Goal: Task Accomplishment & Management: Manage account settings

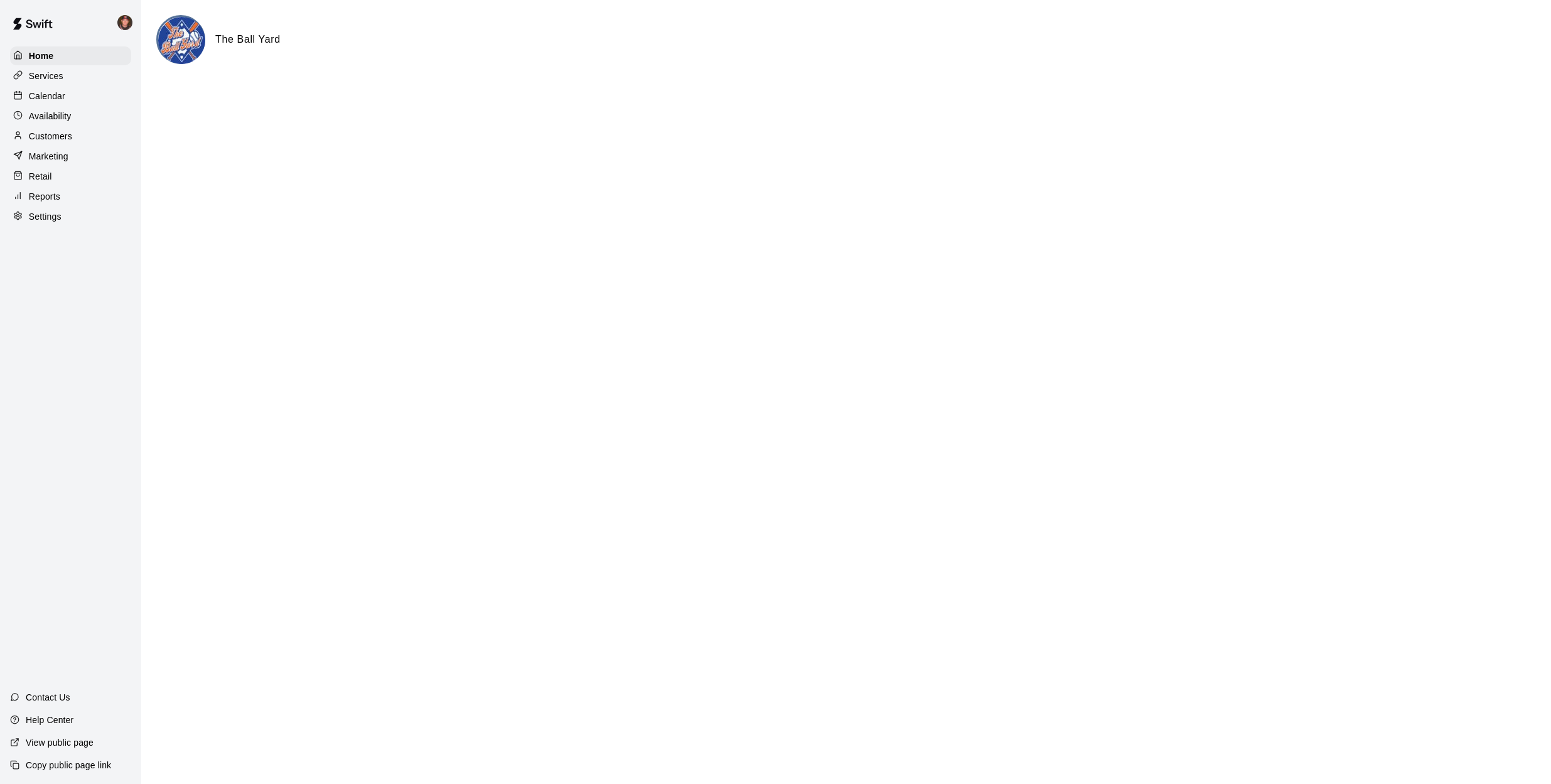
click at [59, 95] on p "Calendar" at bounding box center [46, 96] width 36 height 13
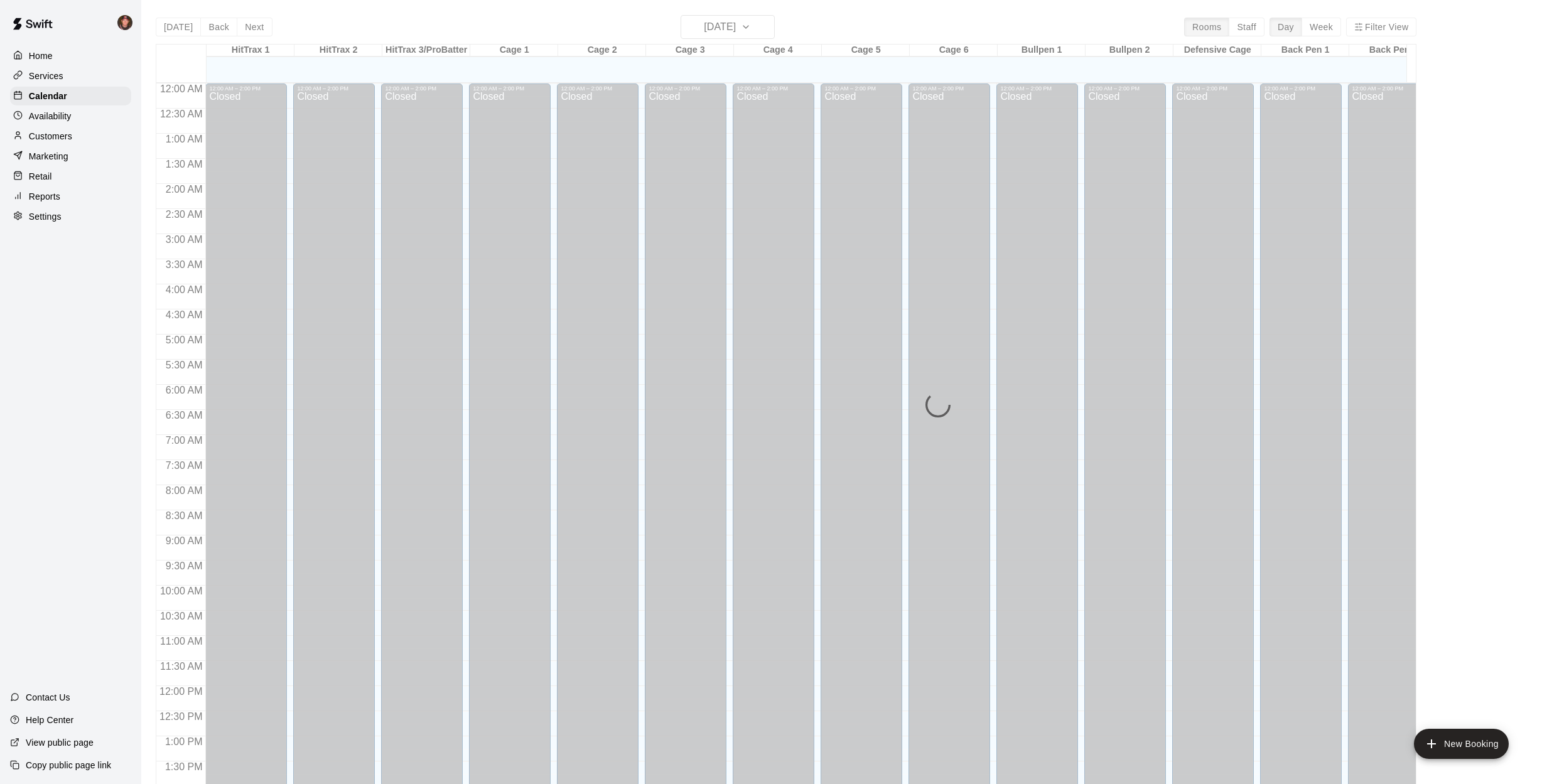
scroll to position [453, 0]
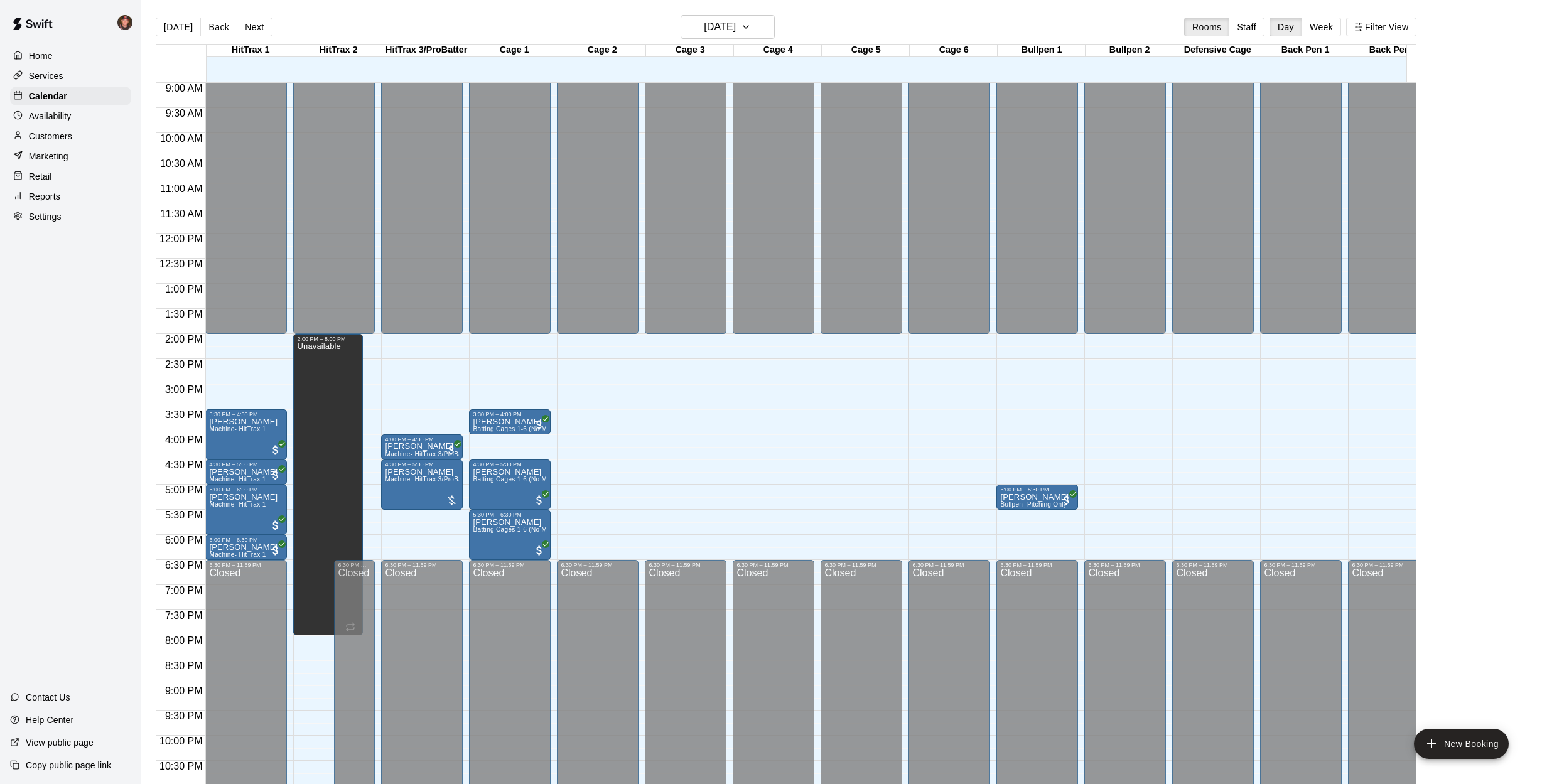
click at [149, 415] on div "[DATE] Back [DATE][DATE] Rooms Staff Day Week Filter View HitTrax 1 19 Fri HitT…" at bounding box center [785, 407] width 1279 height 784
click at [61, 143] on div "Customers" at bounding box center [70, 136] width 121 height 19
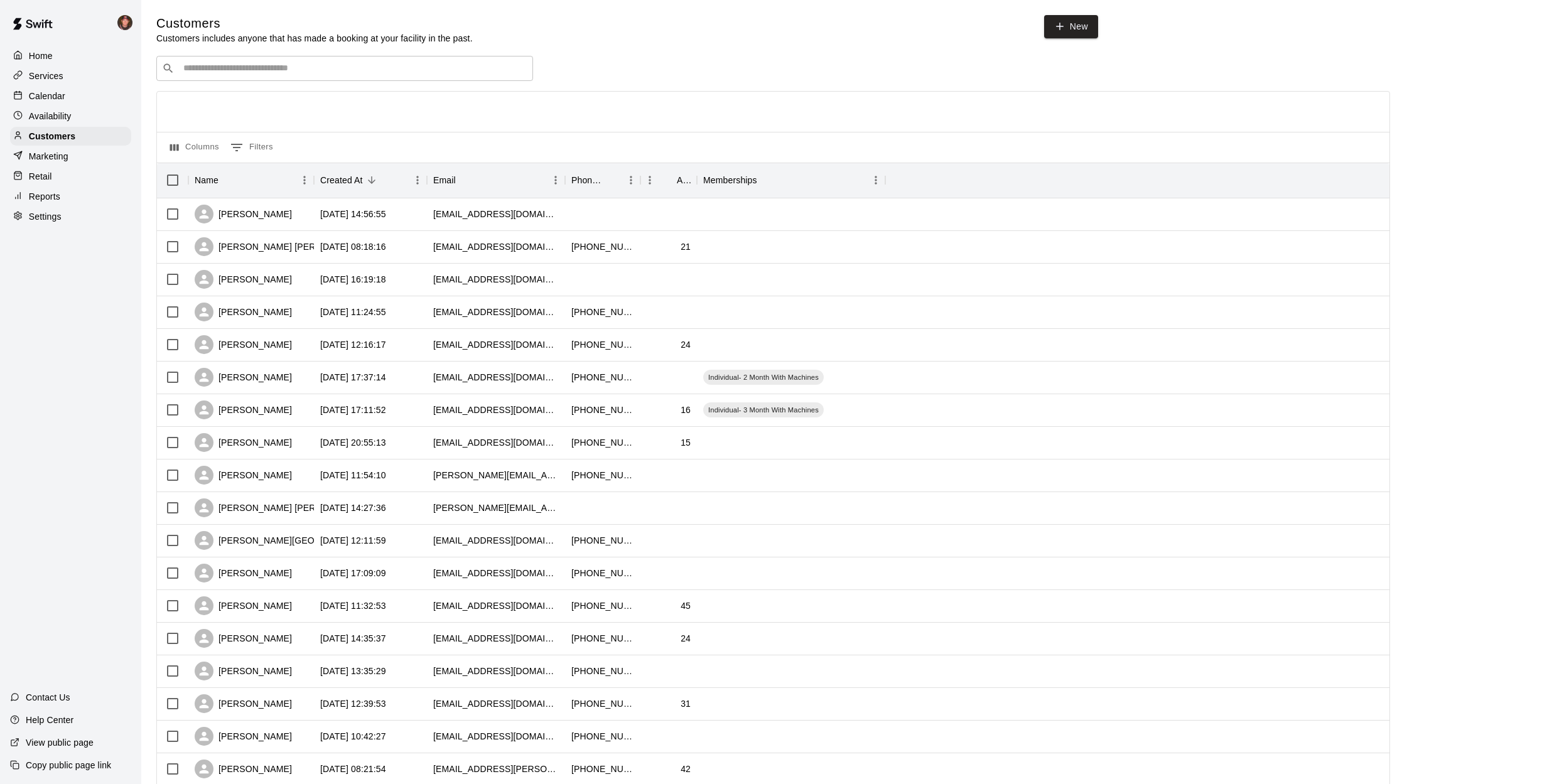
click at [260, 69] on input "Search customers by name or email" at bounding box center [354, 69] width 348 height 13
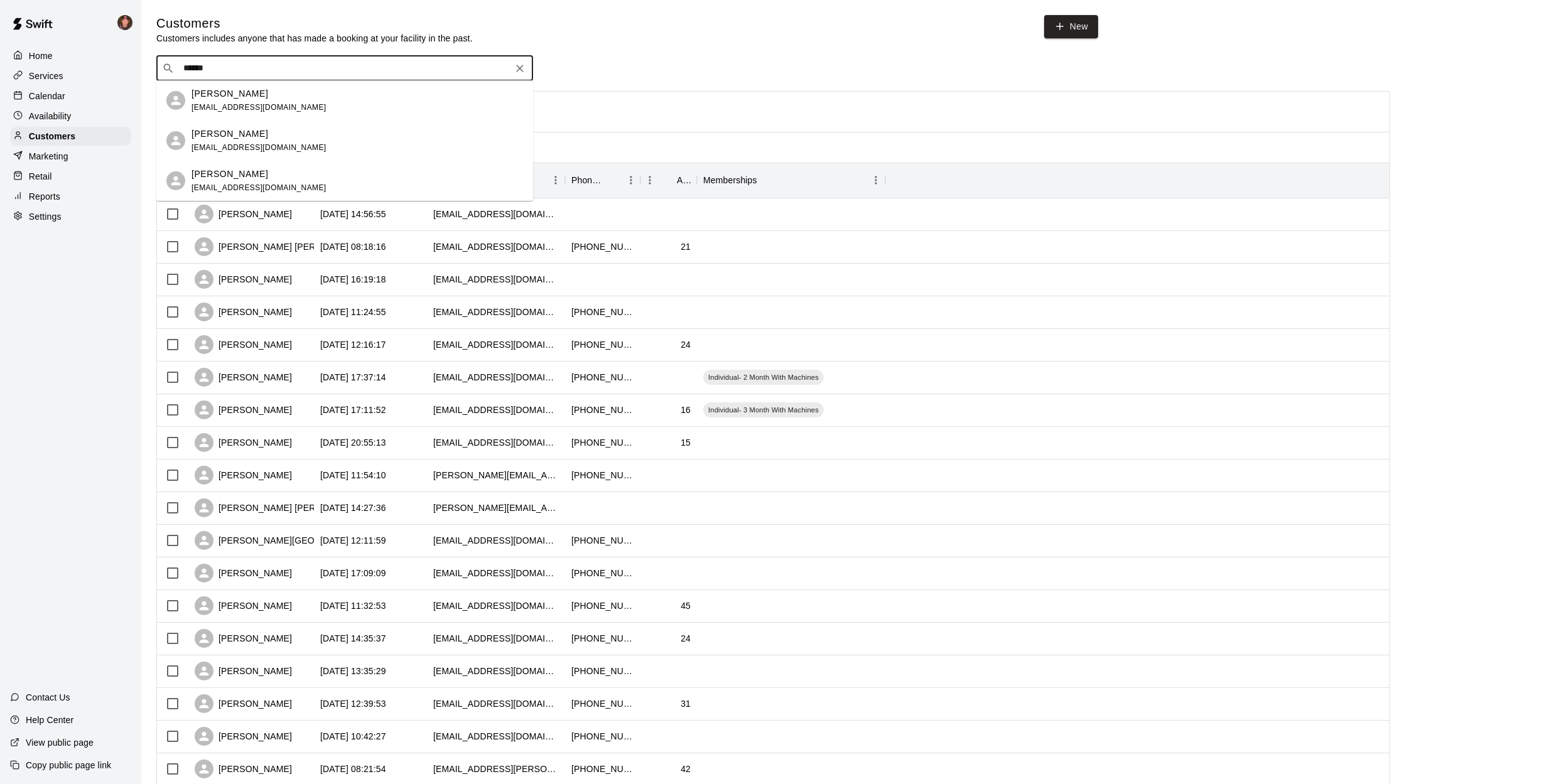
type input "******"
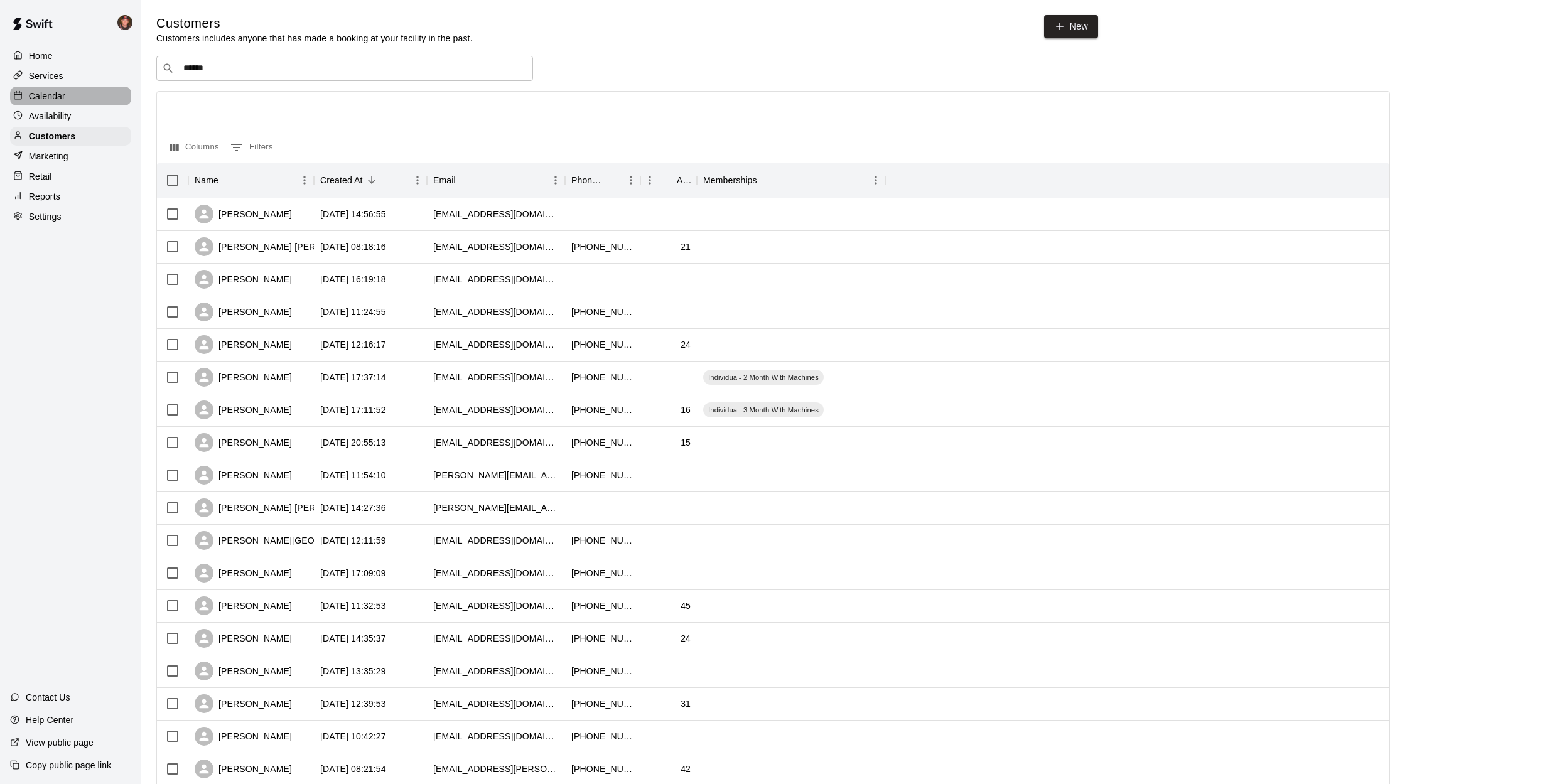
click at [54, 102] on p "Calendar" at bounding box center [46, 96] width 36 height 13
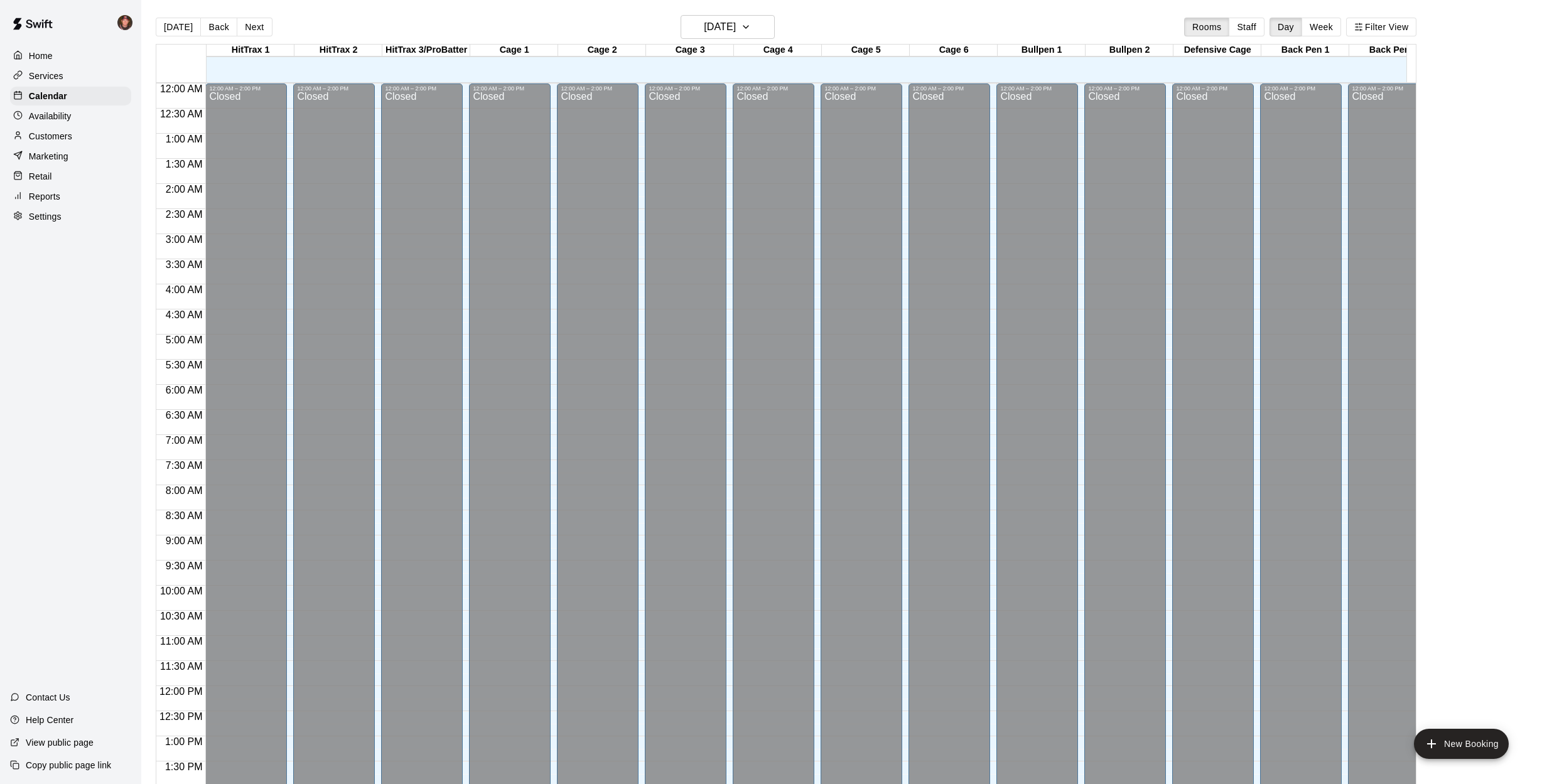
scroll to position [453, 0]
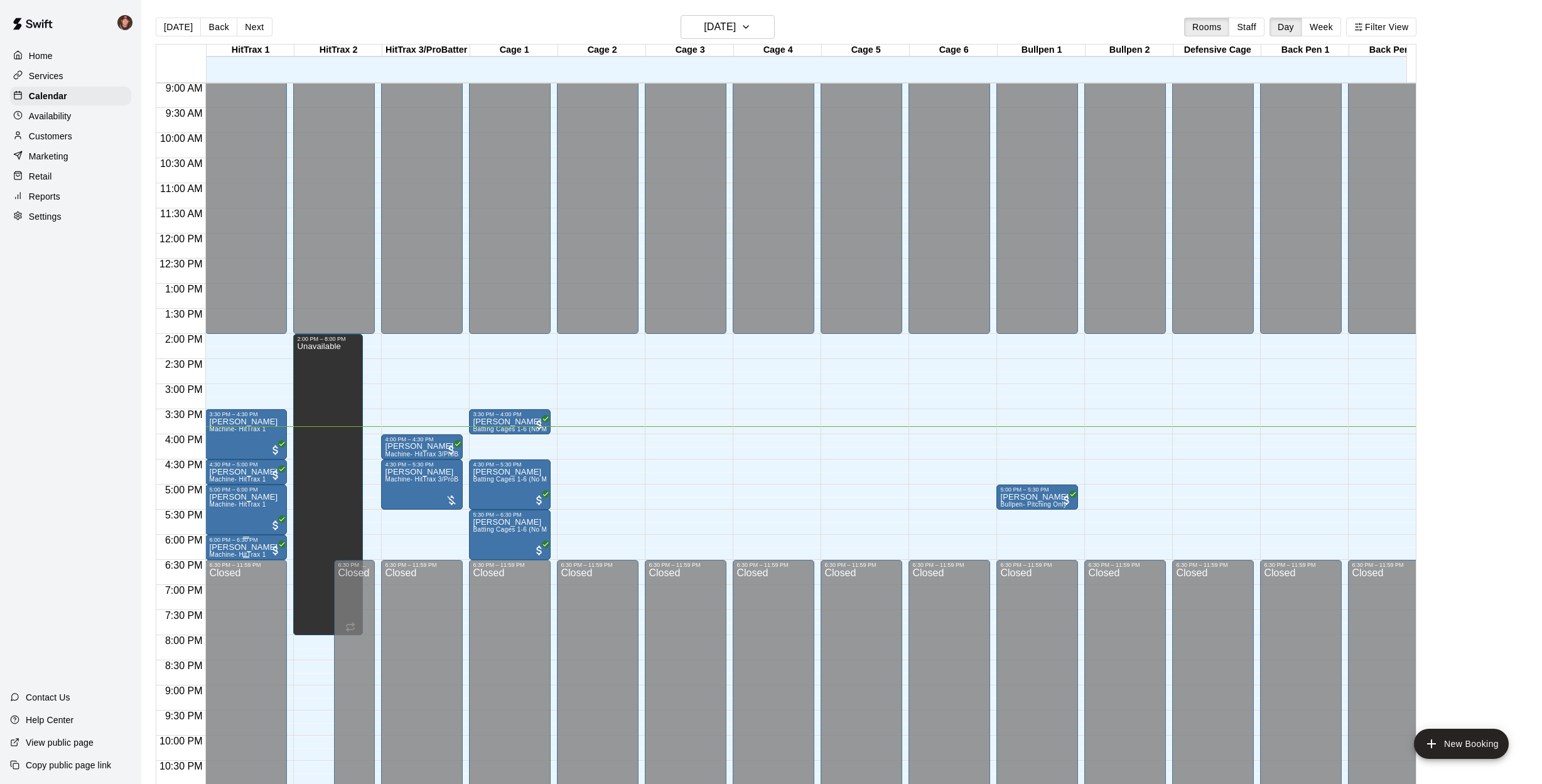
click at [237, 547] on p "[PERSON_NAME]" at bounding box center [243, 547] width 69 height 0
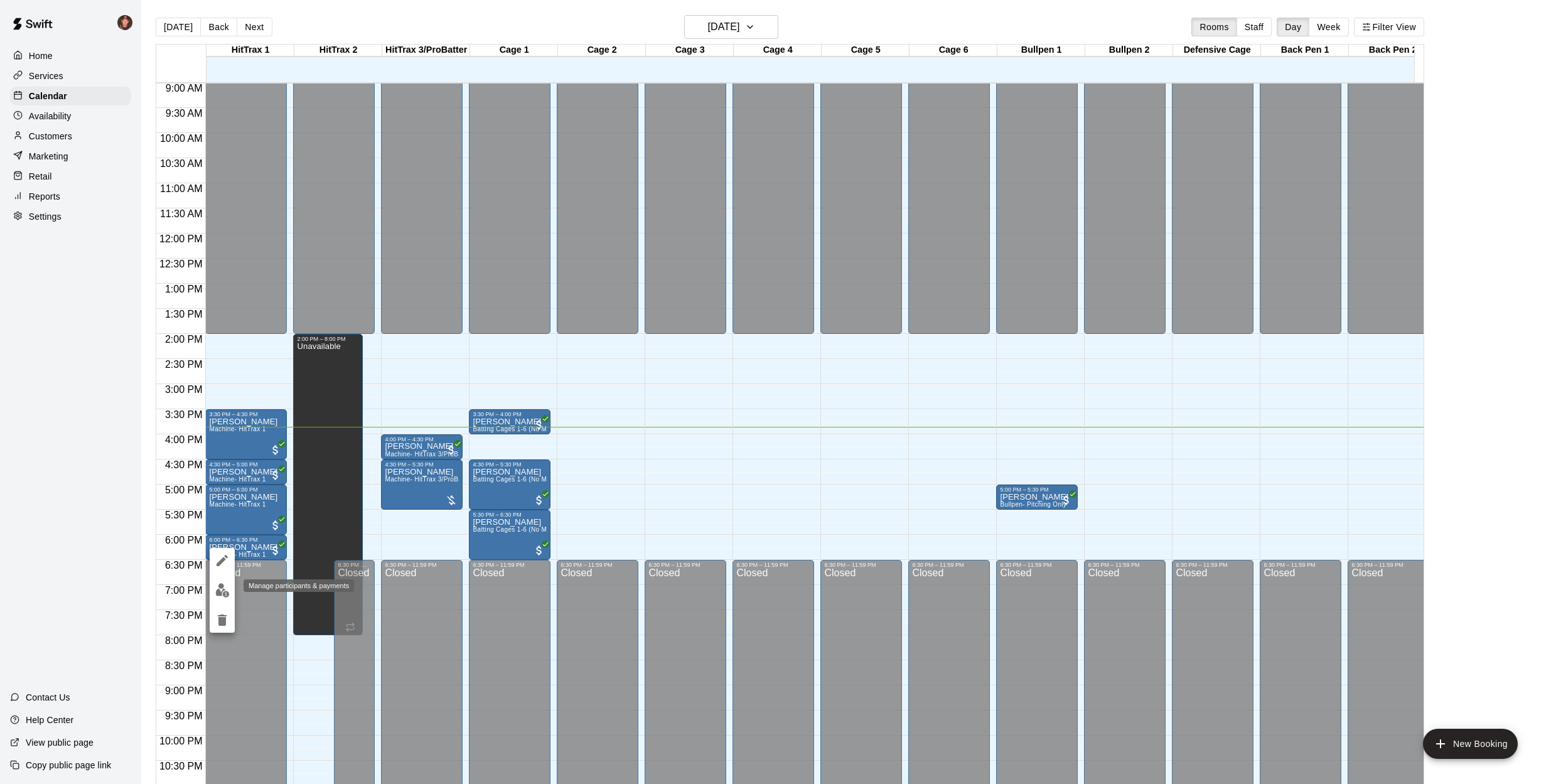
click at [218, 592] on img "edit" at bounding box center [222, 590] width 15 height 15
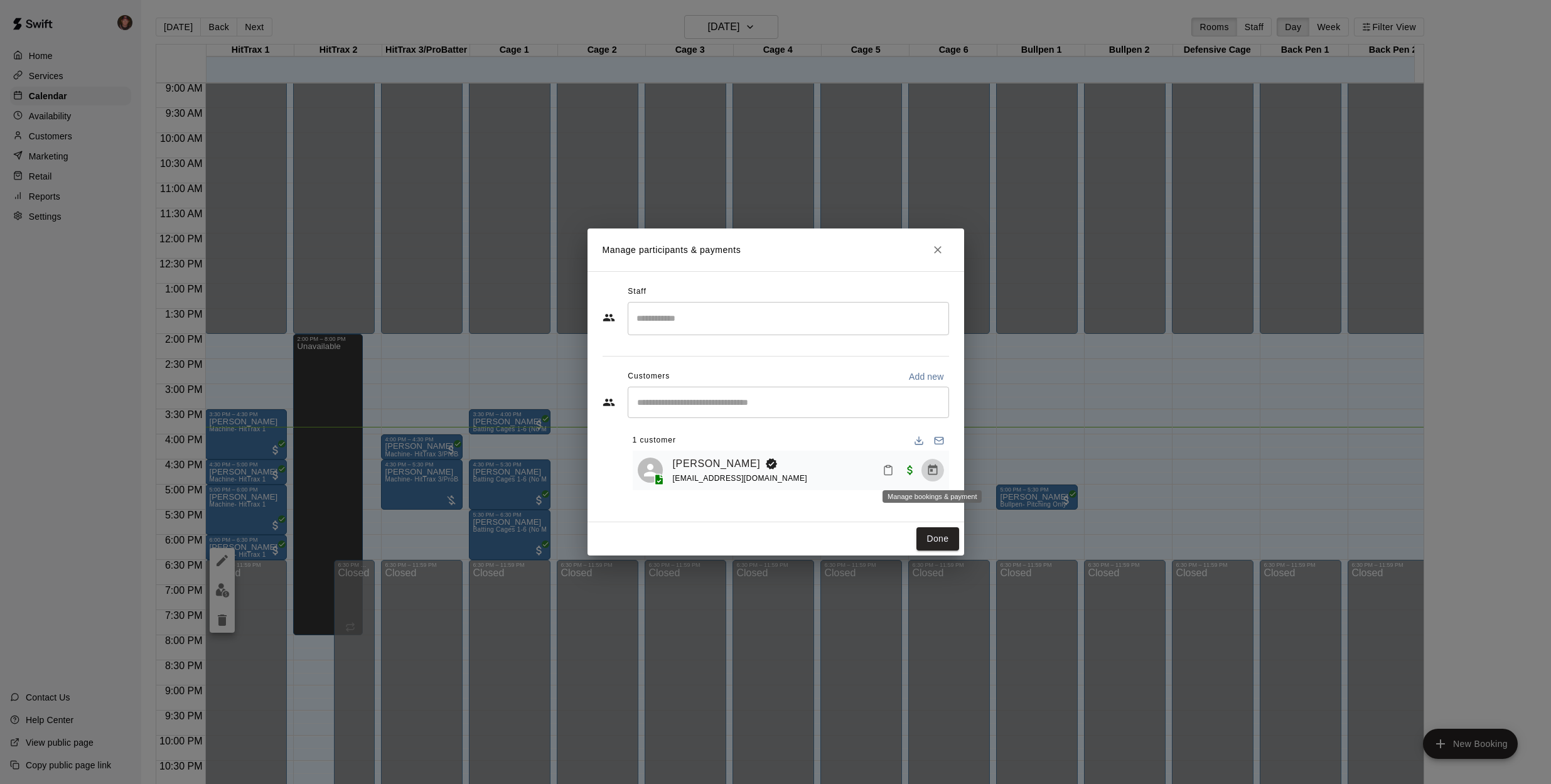
click at [931, 465] on icon "Manage bookings & payment" at bounding box center [933, 470] width 13 height 13
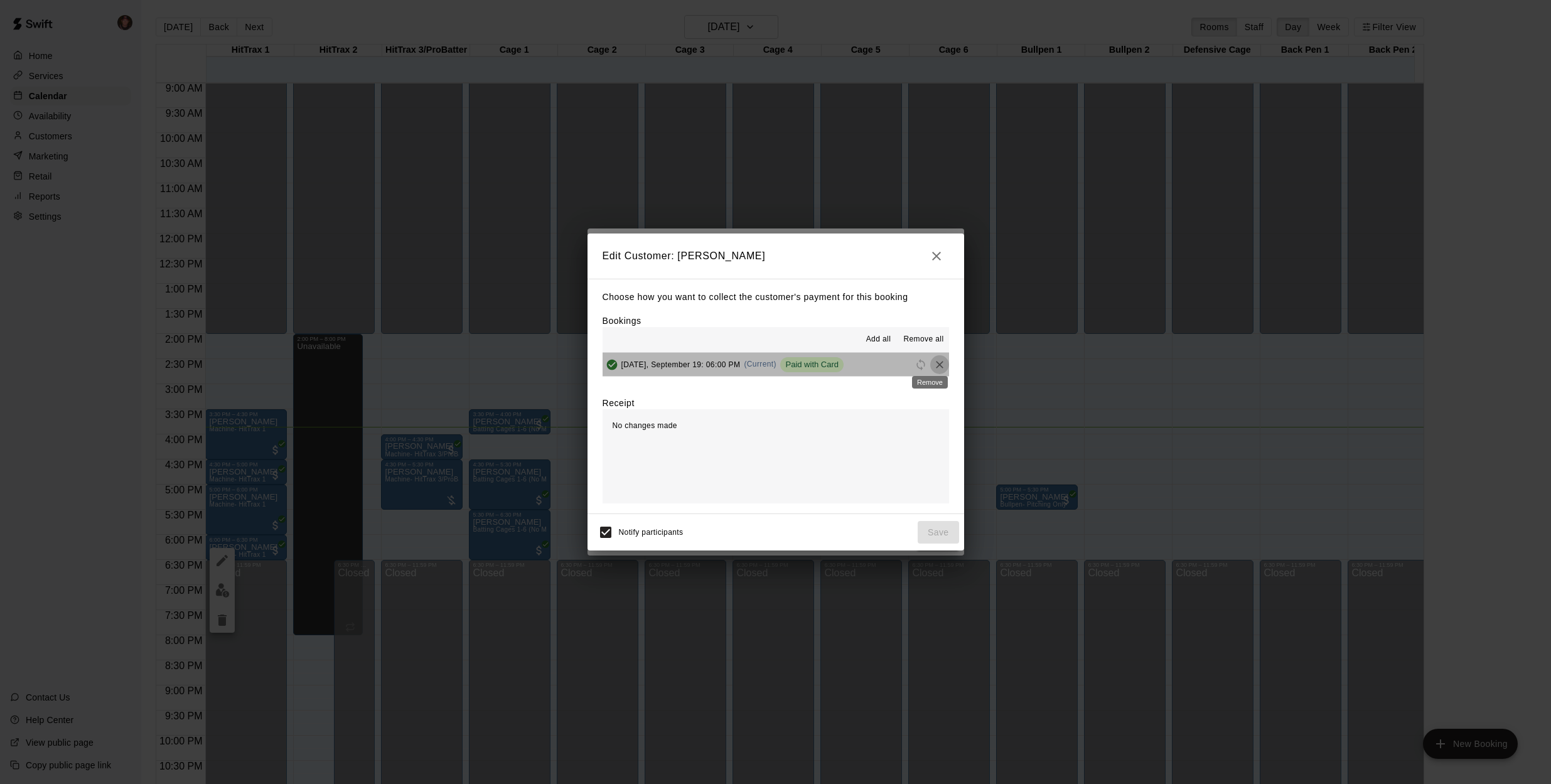
click at [933, 365] on icon "Remove" at bounding box center [940, 365] width 13 height 13
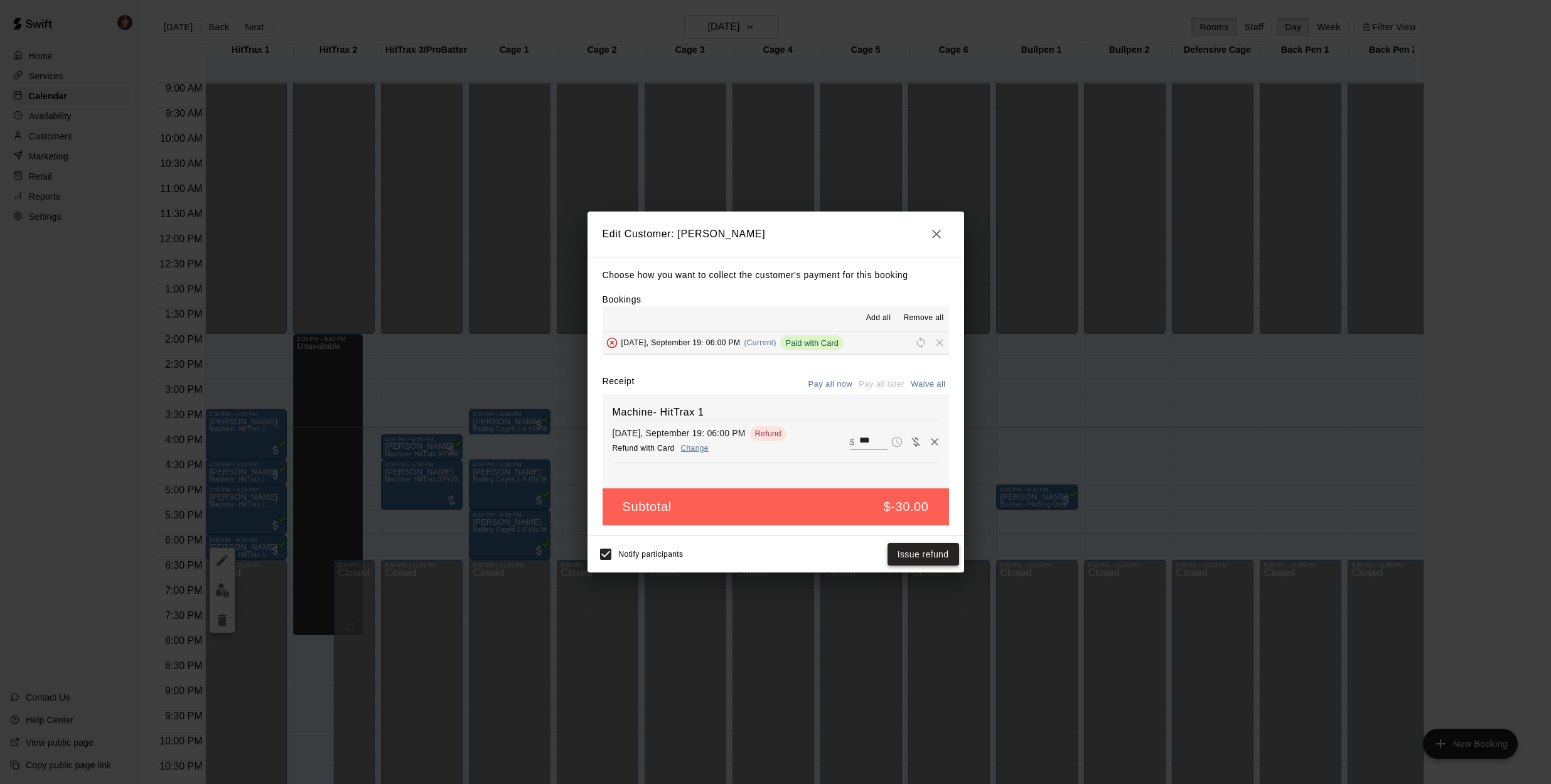
click at [928, 554] on button "Issue refund" at bounding box center [923, 554] width 72 height 23
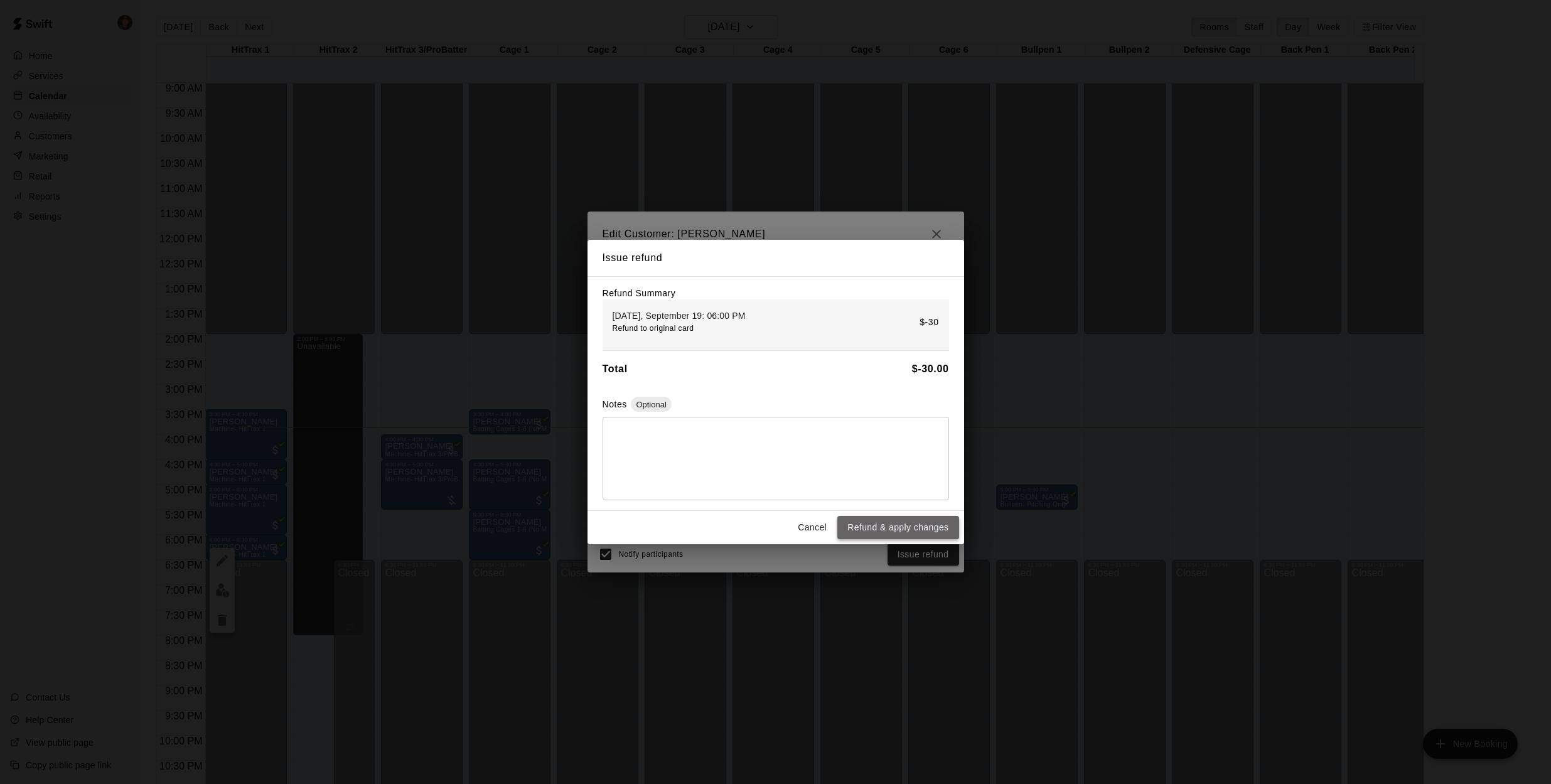
click at [902, 524] on button "Refund & apply changes" at bounding box center [898, 528] width 121 height 23
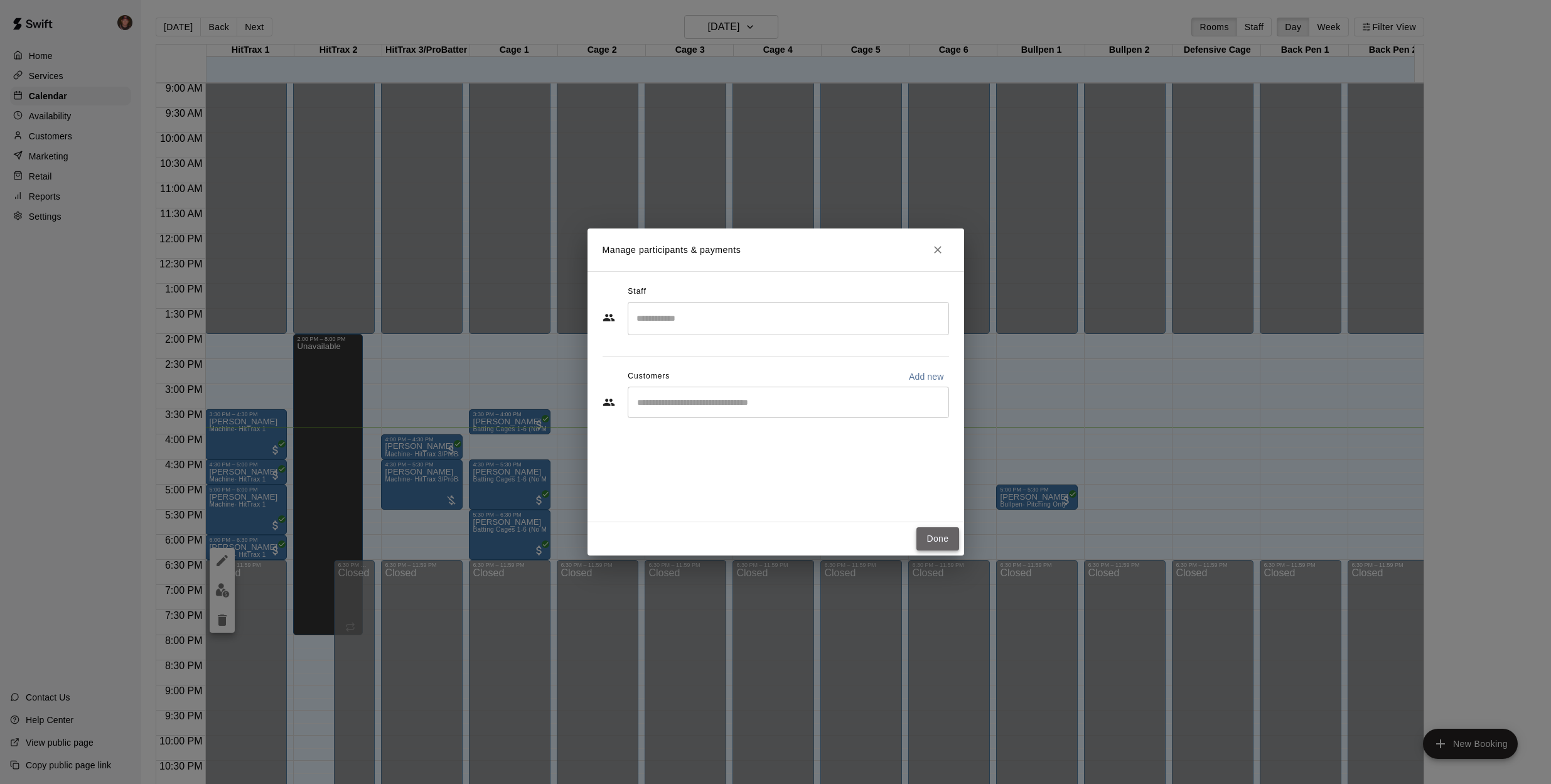
click at [922, 533] on button "Done" at bounding box center [938, 539] width 42 height 23
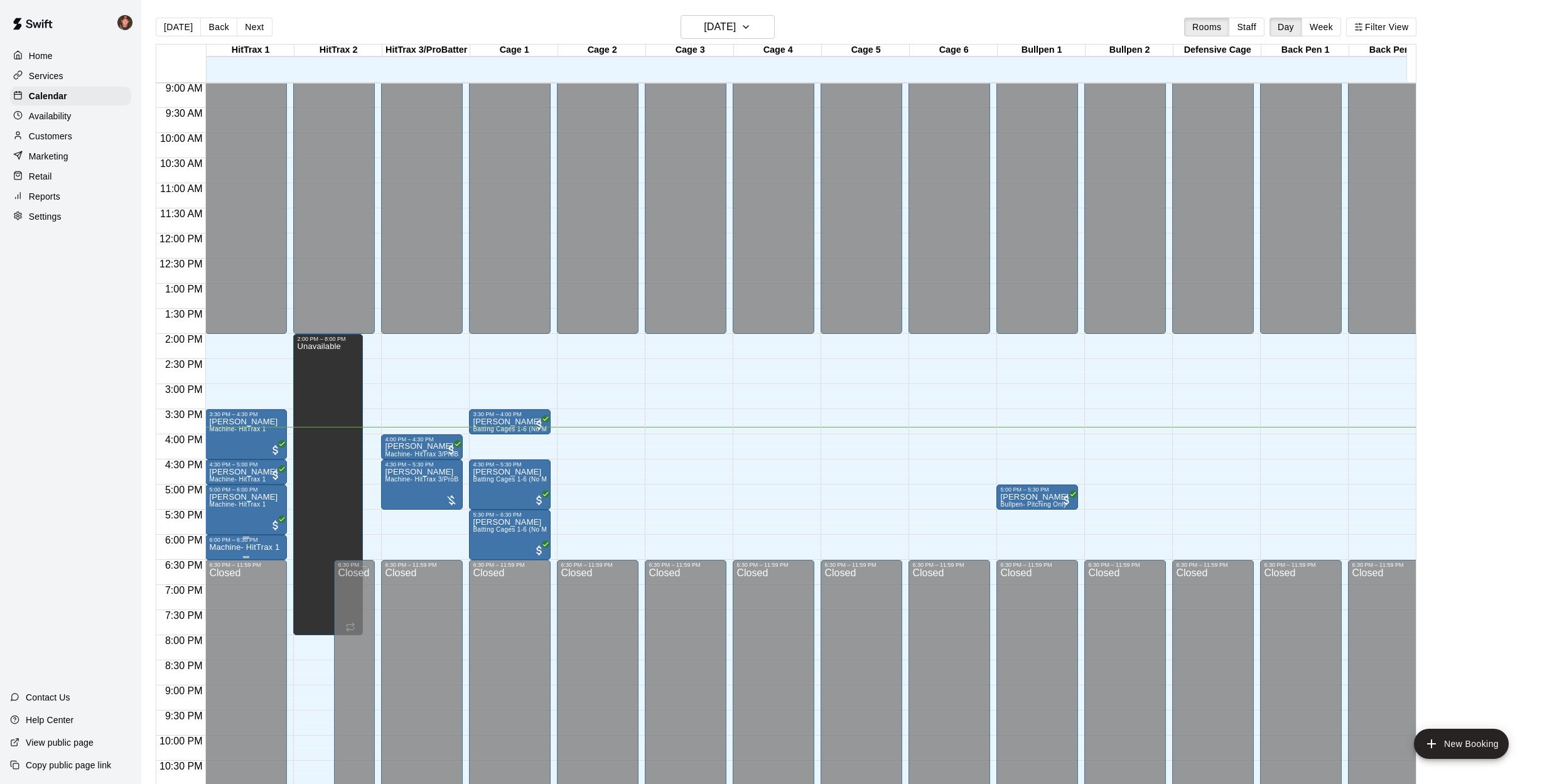
click at [235, 547] on p "Machine- HitTrax 1" at bounding box center [244, 547] width 70 height 0
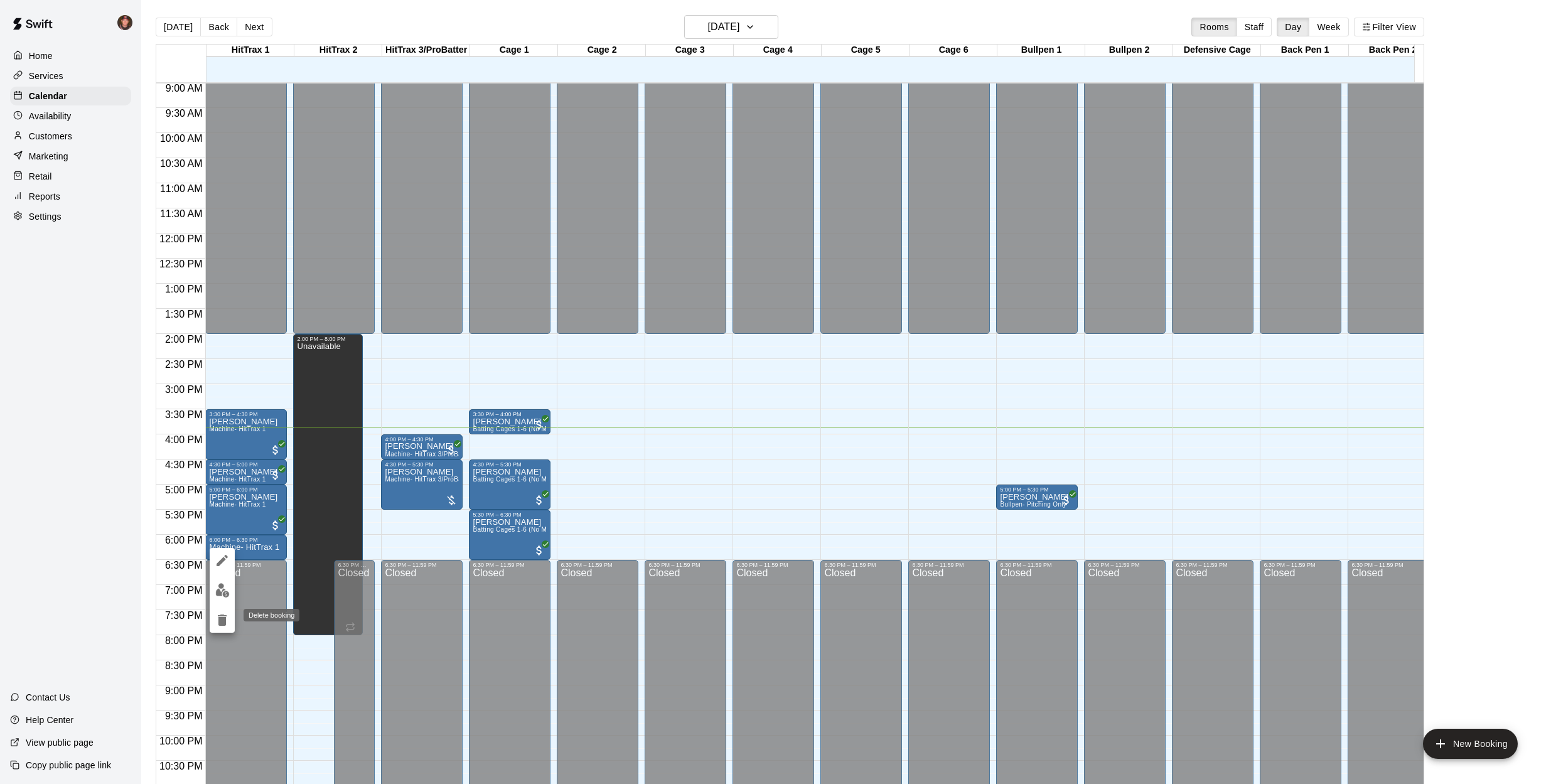
click at [216, 620] on icon "delete" at bounding box center [222, 620] width 15 height 15
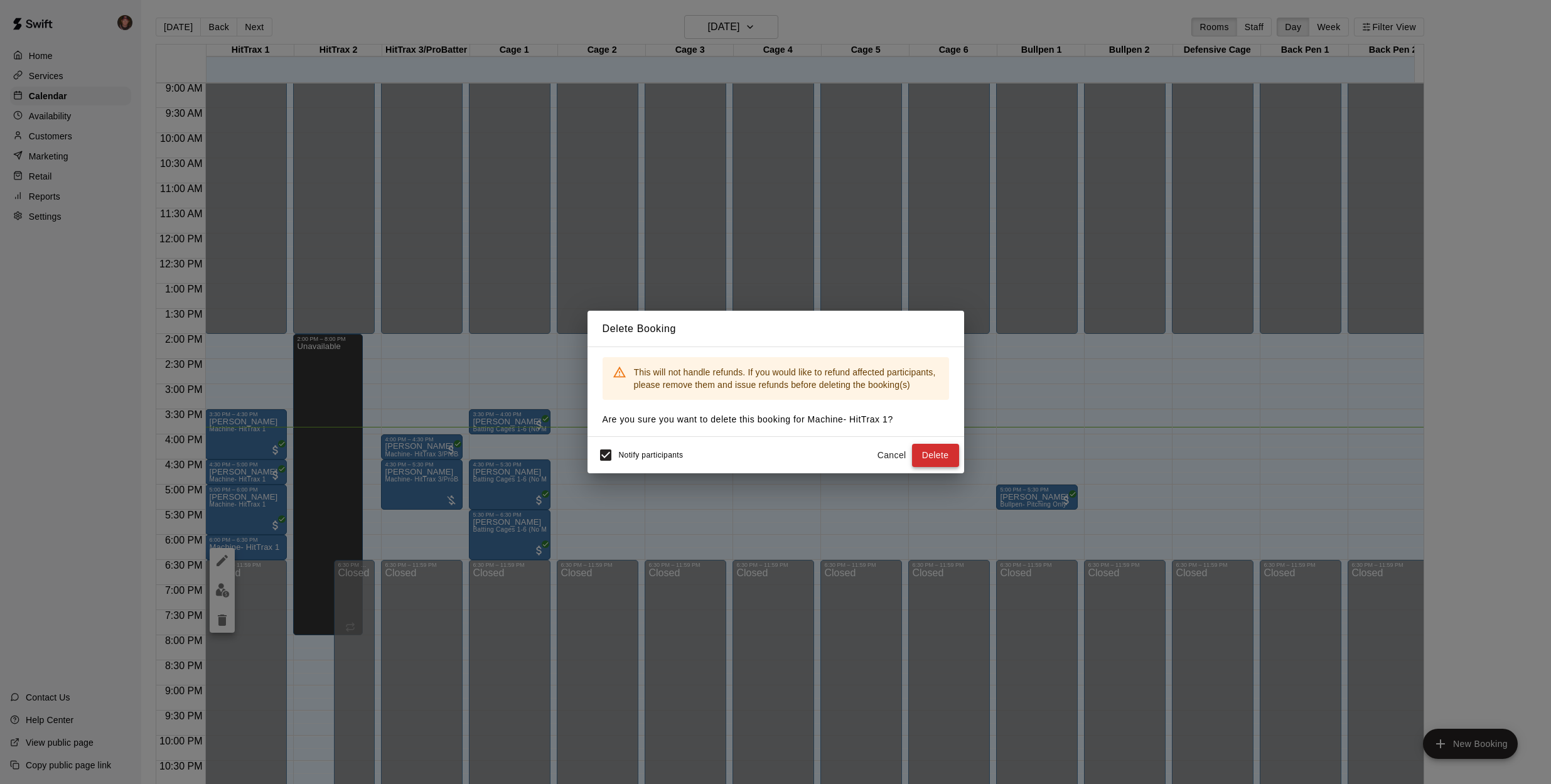
click at [931, 446] on button "Delete" at bounding box center [936, 455] width 47 height 23
